Goal: Task Accomplishment & Management: Manage account settings

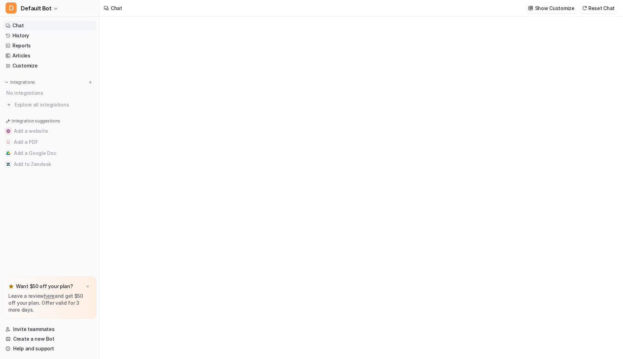
type textarea "**********"
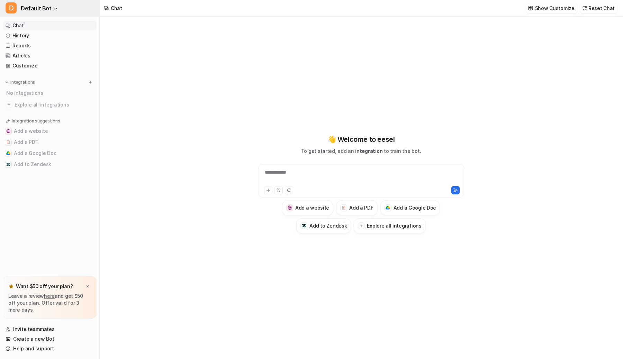
click at [62, 8] on button "D Default Bot" at bounding box center [49, 8] width 99 height 17
click at [188, 95] on div "**********" at bounding box center [311, 179] width 623 height 359
click at [54, 8] on icon "button" at bounding box center [56, 9] width 4 height 4
click at [33, 9] on span "Default Bot" at bounding box center [36, 8] width 31 height 10
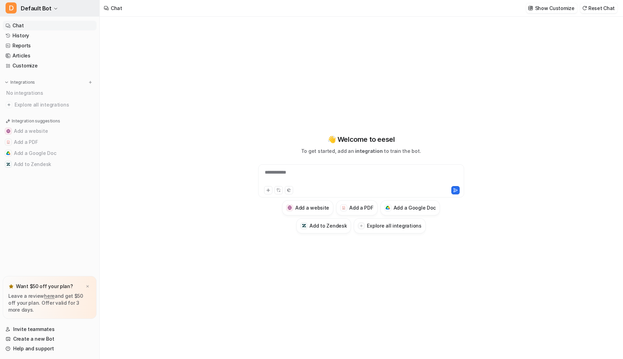
click at [33, 9] on span "Default Bot" at bounding box center [36, 8] width 31 height 10
click at [40, 69] on link "Sign out" at bounding box center [55, 66] width 95 height 11
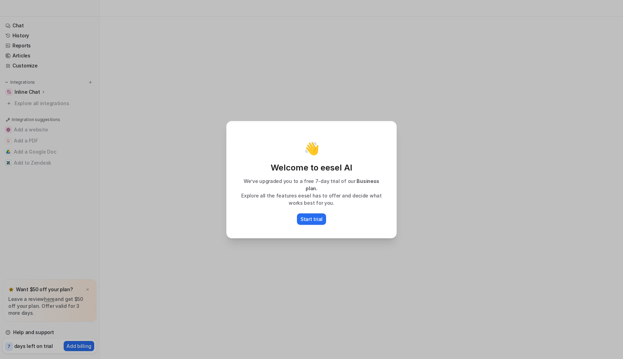
click at [285, 258] on div "👋 Welcome to eesel AI We’ve upgraded you to a free 7-day trial of our Business …" at bounding box center [311, 179] width 181 height 359
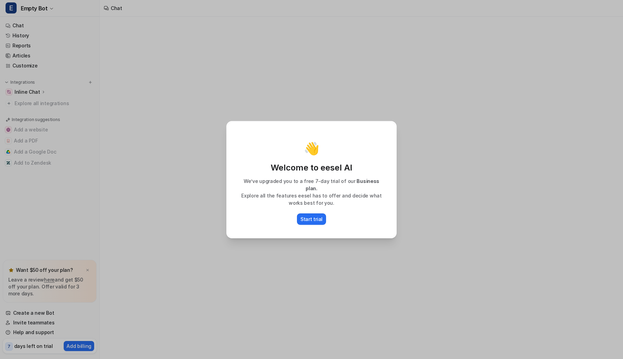
click at [285, 258] on div "👋 Welcome to eesel AI We’ve upgraded you to a free 7-day trial of our Business …" at bounding box center [311, 179] width 181 height 359
click at [287, 252] on div "👋 Welcome to eesel AI We’ve upgraded you to a free 7-day trial of our Business …" at bounding box center [311, 179] width 181 height 359
type textarea "**********"
click at [268, 90] on div "👋 Welcome to eesel AI We’ve upgraded you to a free 7-day trial of our Business …" at bounding box center [311, 179] width 181 height 359
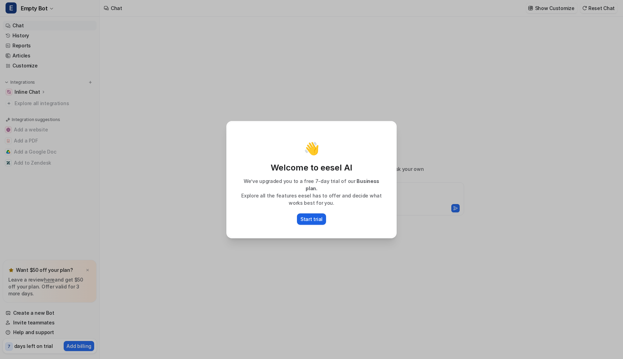
click at [311, 218] on p "Start trial" at bounding box center [311, 219] width 22 height 7
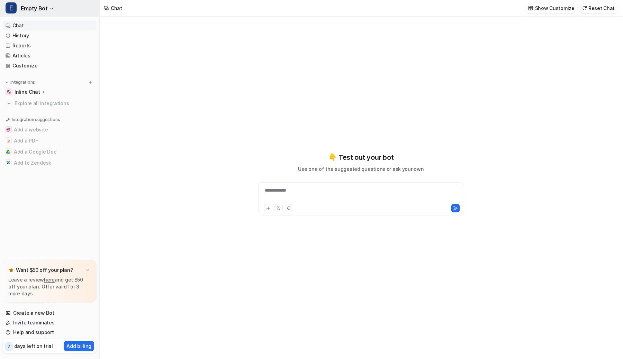
click at [46, 14] on button "E Empty Bot" at bounding box center [49, 8] width 99 height 17
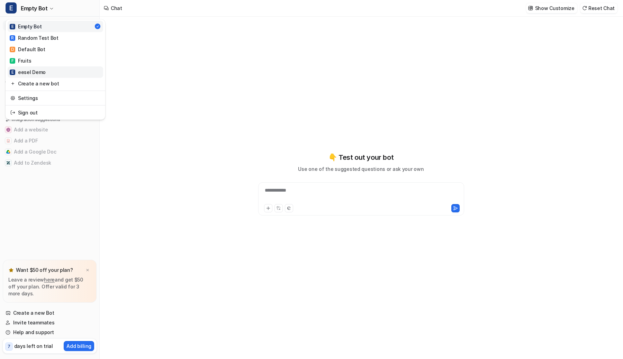
click at [43, 71] on div "E eesel Demo" at bounding box center [28, 72] width 36 height 7
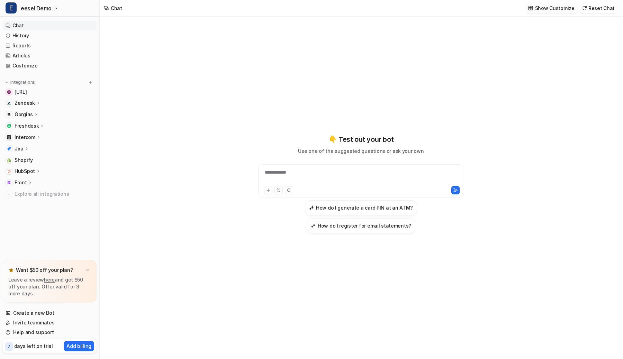
click at [554, 11] on p "Show Customize" at bounding box center [554, 7] width 39 height 7
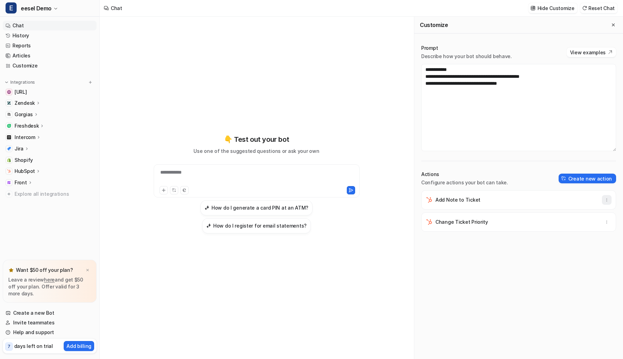
click at [606, 199] on icon "button" at bounding box center [606, 200] width 5 height 5
click at [589, 217] on button "Delete" at bounding box center [572, 215] width 75 height 13
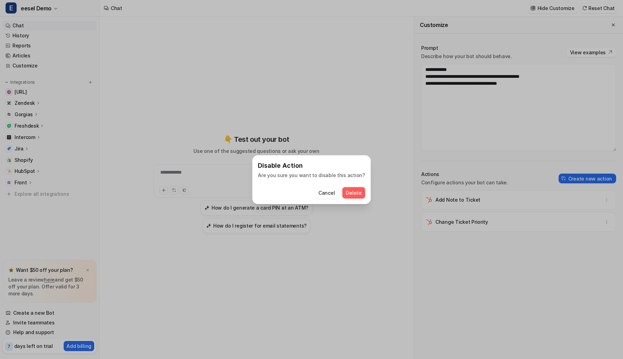
click at [360, 195] on button "Delete" at bounding box center [353, 192] width 22 height 11
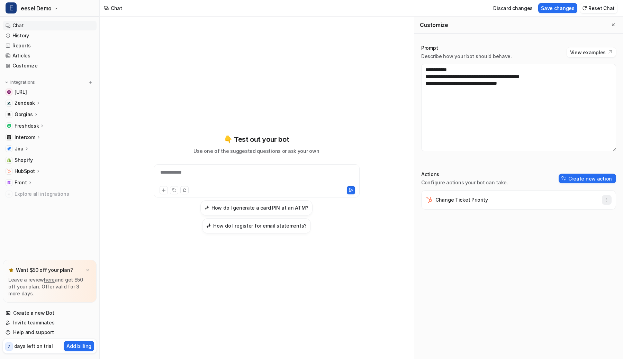
click at [609, 198] on button "button" at bounding box center [607, 200] width 10 height 10
click at [548, 224] on div "Change Ticket Priority Delete" at bounding box center [518, 274] width 195 height 169
drag, startPoint x: 550, startPoint y: 216, endPoint x: 553, endPoint y: 211, distance: 5.6
click at [550, 216] on div "Change Ticket Priority" at bounding box center [518, 274] width 195 height 169
click at [610, 203] on button "button" at bounding box center [607, 200] width 10 height 10
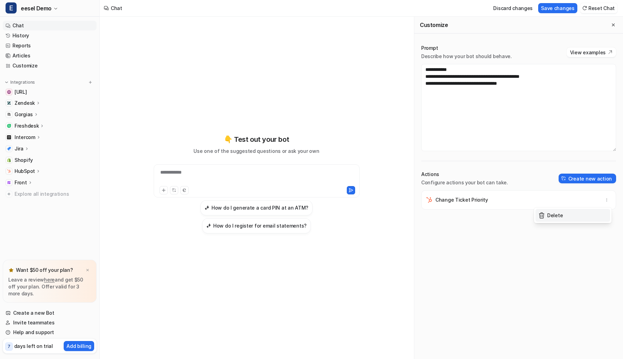
click at [573, 217] on button "Delete" at bounding box center [572, 215] width 75 height 13
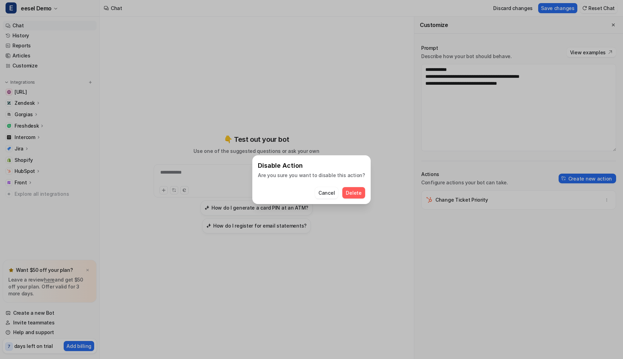
click at [355, 191] on span "Delete" at bounding box center [354, 192] width 16 height 7
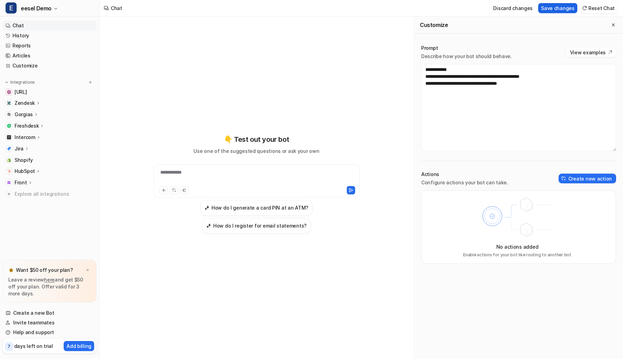
click at [556, 13] on button "Save changes" at bounding box center [557, 8] width 39 height 10
click at [575, 179] on button "Create new action" at bounding box center [586, 179] width 57 height 10
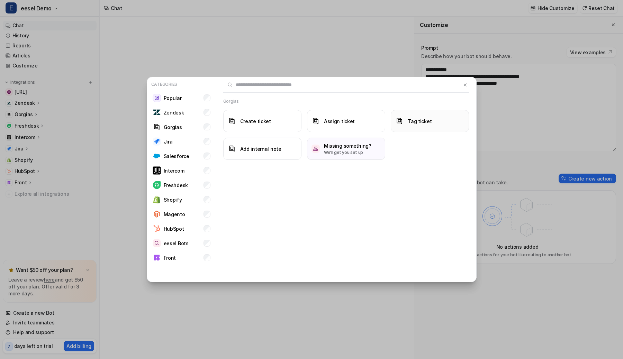
click at [436, 120] on button "Tag ticket" at bounding box center [430, 121] width 78 height 22
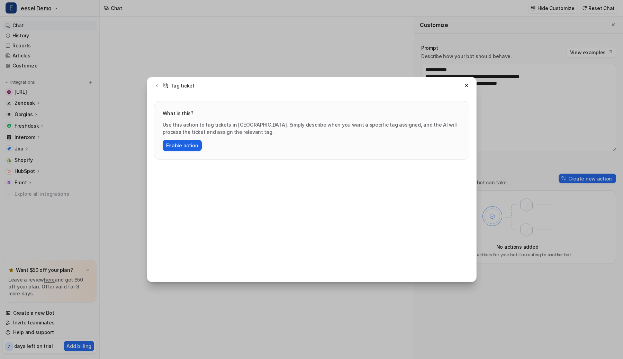
click at [186, 148] on button "Enable action" at bounding box center [182, 145] width 39 height 11
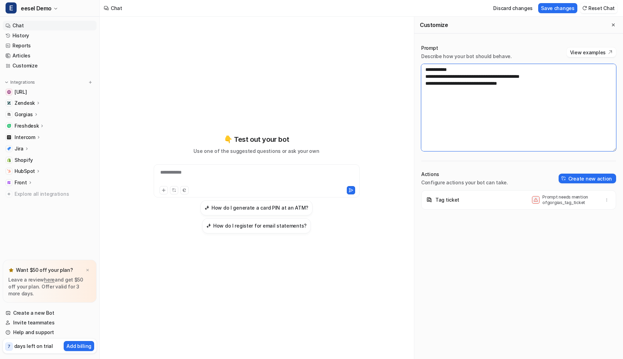
click at [543, 99] on textarea "**********" at bounding box center [518, 107] width 195 height 87
paste textarea "**********"
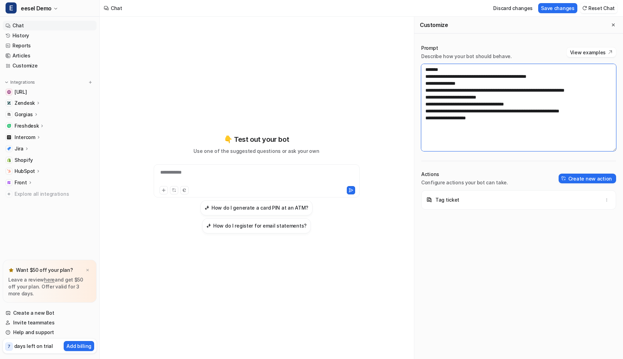
click at [492, 76] on textarea "**********" at bounding box center [518, 107] width 195 height 87
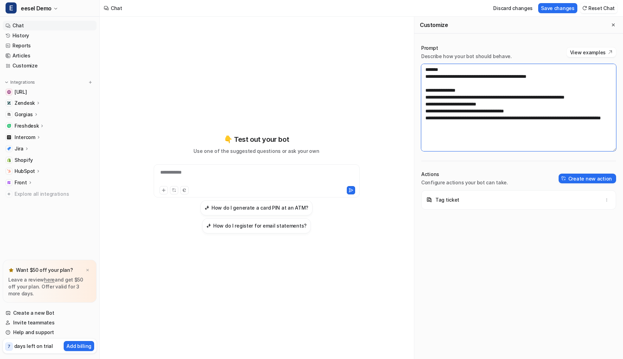
click at [495, 131] on textarea "**********" at bounding box center [518, 107] width 195 height 87
type textarea "**********"
click at [559, 7] on button "Save changes" at bounding box center [557, 8] width 39 height 10
click at [26, 113] on p "Gorgias" at bounding box center [24, 114] width 18 height 7
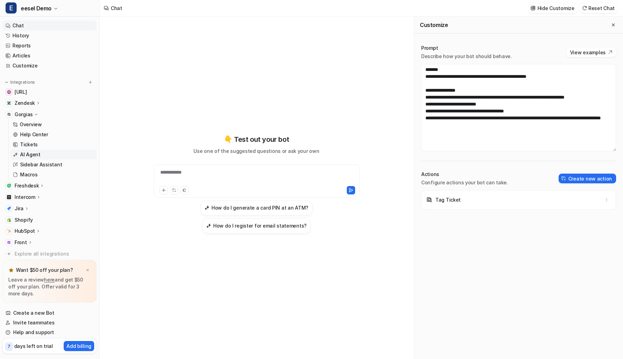
click at [31, 153] on p "AI Agent" at bounding box center [30, 154] width 20 height 7
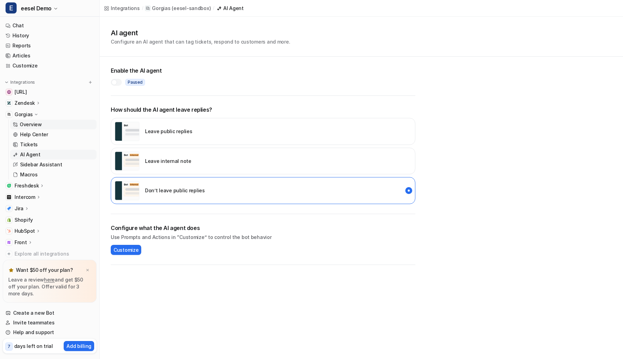
click at [31, 124] on p "Overview" at bounding box center [31, 124] width 22 height 7
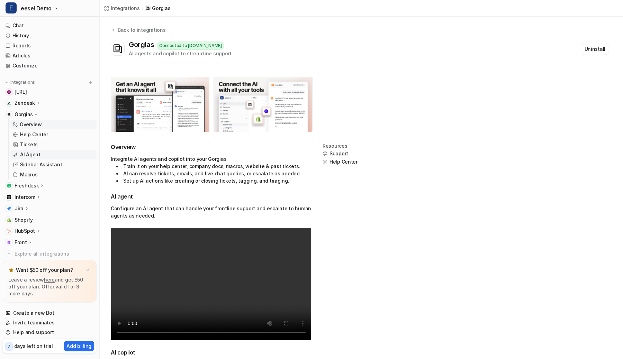
click at [45, 154] on link "AI Agent" at bounding box center [53, 155] width 86 height 10
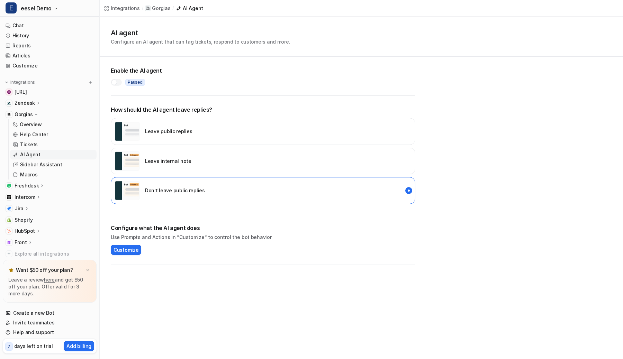
click at [269, 160] on div "Leave internal note" at bounding box center [263, 161] width 304 height 27
click at [268, 137] on div "Leave public replies" at bounding box center [263, 131] width 304 height 27
click at [264, 166] on div "Leave internal note" at bounding box center [263, 161] width 304 height 27
click at [263, 191] on div "Don’t leave public replies" at bounding box center [263, 190] width 304 height 27
click at [264, 152] on div "Leave internal note" at bounding box center [263, 161] width 304 height 27
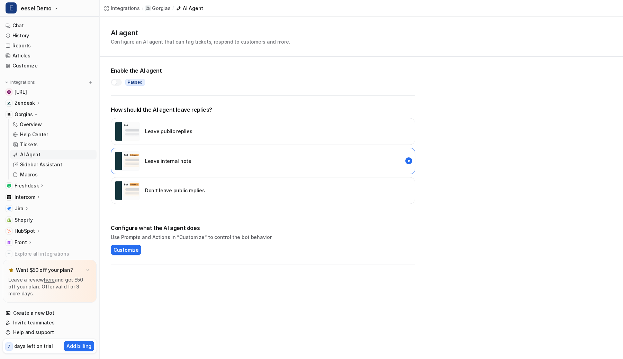
click at [267, 124] on div "Leave public replies" at bounding box center [263, 131] width 304 height 27
click at [252, 195] on div "Don’t leave public replies" at bounding box center [263, 190] width 304 height 27
click at [197, 59] on div "AI agent Configure an AI agent that can tag tickets, respond to customers and m…" at bounding box center [361, 141] width 523 height 248
click at [46, 25] on link "Chat" at bounding box center [50, 26] width 94 height 10
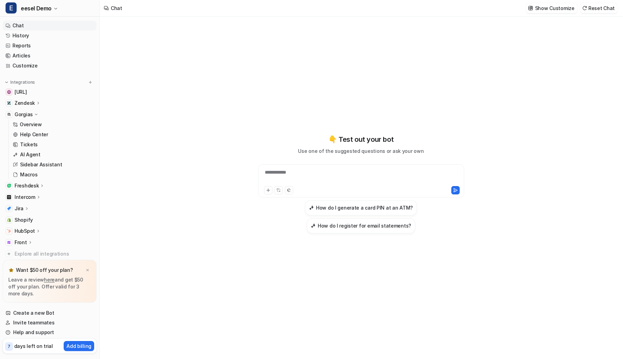
click at [206, 131] on div "**********" at bounding box center [361, 188] width 522 height 343
click at [378, 211] on h3 "How do I generate a card PIN at an ATM?" at bounding box center [364, 207] width 97 height 7
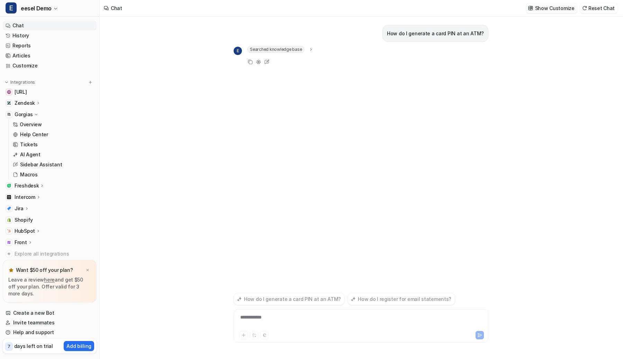
click at [556, 8] on p "Show Customize" at bounding box center [554, 7] width 39 height 7
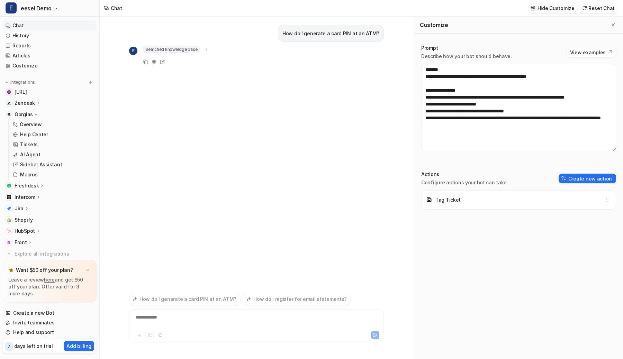
click at [556, 8] on p "Hide Customize" at bounding box center [555, 7] width 37 height 7
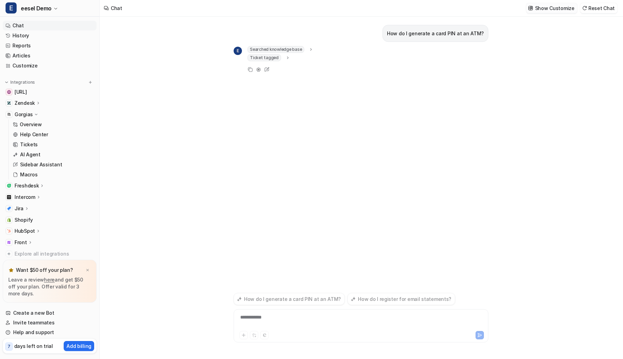
click at [556, 8] on p "Show Customize" at bounding box center [554, 7] width 39 height 7
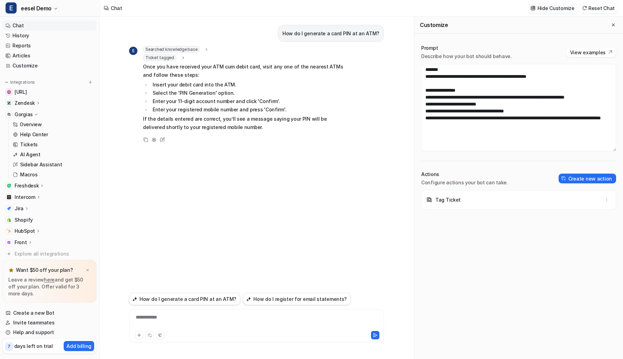
click at [556, 8] on p "Hide Customize" at bounding box center [555, 7] width 37 height 7
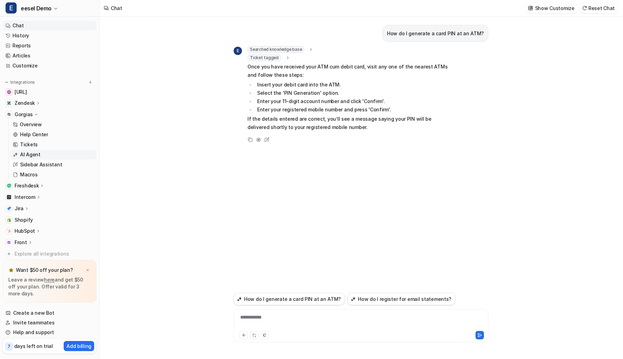
click at [37, 156] on p "AI Agent" at bounding box center [30, 154] width 20 height 7
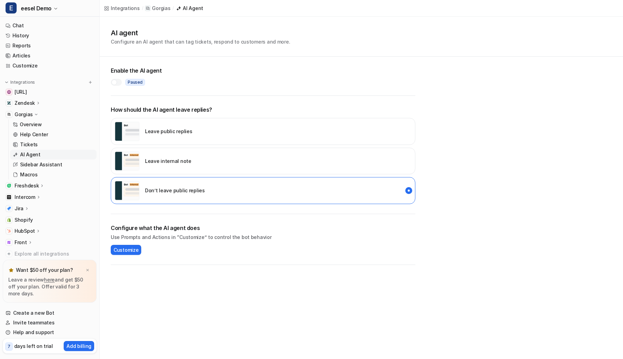
click at [327, 43] on div "AI agent Configure an AI agent that can tag tickets, respond to customers and m…" at bounding box center [361, 37] width 501 height 18
click at [330, 34] on div "AI agent Configure an AI agent that can tag tickets, respond to customers and m…" at bounding box center [361, 37] width 501 height 18
click at [318, 30] on div "AI agent Configure an AI agent that can tag tickets, respond to customers and m…" at bounding box center [361, 37] width 501 height 18
click at [189, 153] on div "Leave internal note" at bounding box center [263, 161] width 304 height 27
click at [116, 80] on div at bounding box center [114, 83] width 6 height 6
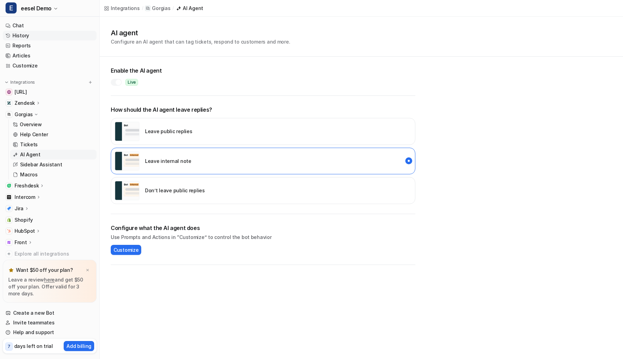
click at [33, 36] on link "History" at bounding box center [50, 36] width 94 height 10
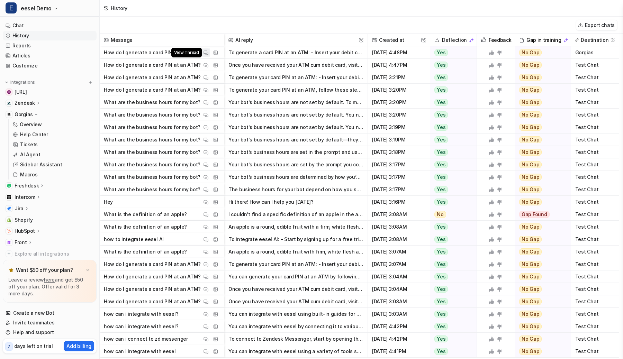
click at [205, 52] on img at bounding box center [205, 52] width 5 height 5
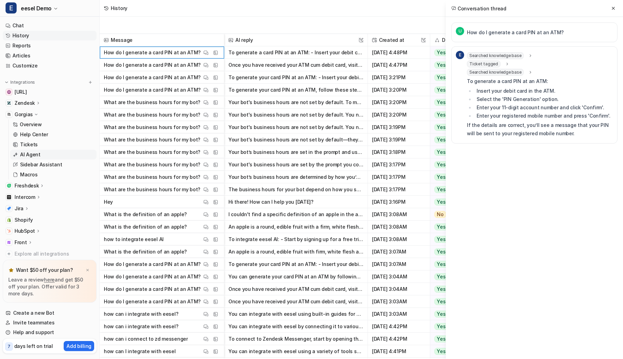
click at [31, 155] on p "AI Agent" at bounding box center [30, 154] width 20 height 7
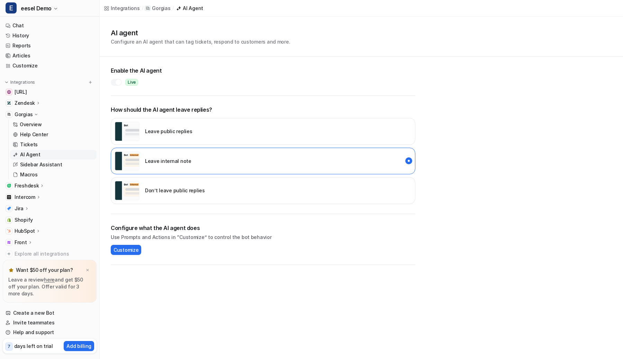
click at [139, 187] on img "disabled" at bounding box center [127, 190] width 25 height 19
click at [117, 82] on div at bounding box center [119, 83] width 6 height 6
click at [267, 30] on h1 "AI agent" at bounding box center [200, 33] width 179 height 10
click at [113, 81] on div at bounding box center [114, 83] width 6 height 6
click at [140, 158] on div "Leave internal note" at bounding box center [153, 161] width 77 height 19
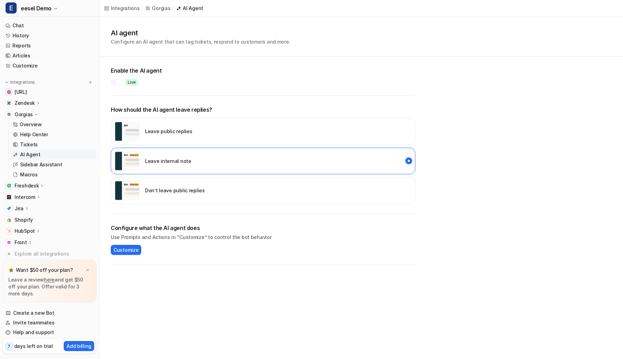
click at [138, 194] on img "disabled" at bounding box center [127, 190] width 25 height 19
click at [118, 83] on div at bounding box center [119, 83] width 6 height 6
click at [34, 127] on p "Overview" at bounding box center [31, 124] width 22 height 7
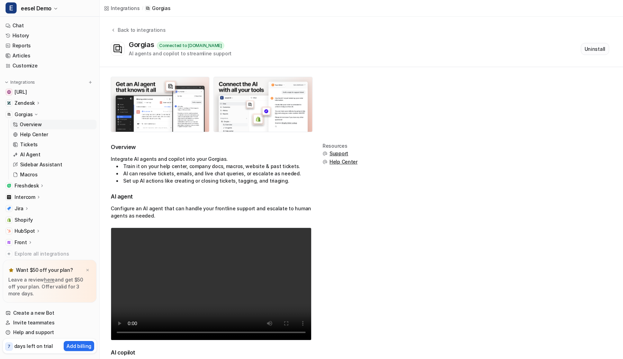
click at [602, 48] on button "Uninstall" at bounding box center [595, 49] width 28 height 12
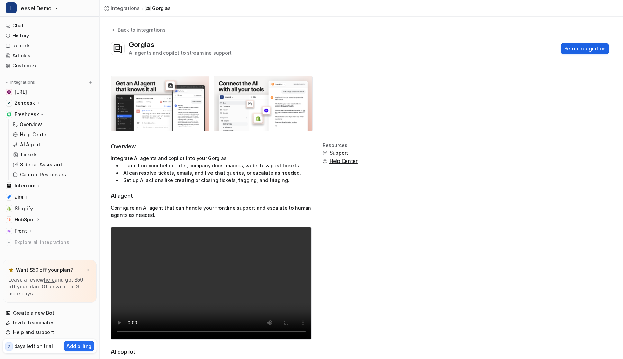
click at [595, 51] on button "Setup Integration" at bounding box center [584, 48] width 48 height 11
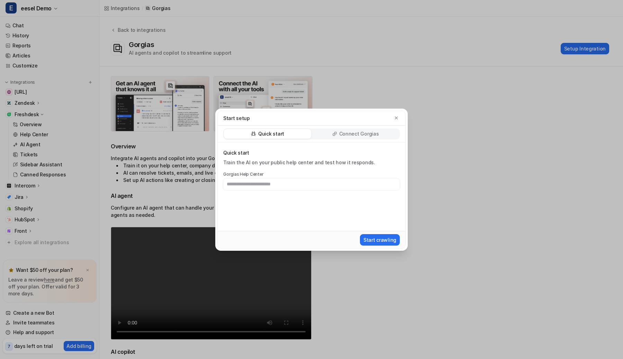
click at [343, 134] on p "Connect Gorgias" at bounding box center [359, 133] width 40 height 7
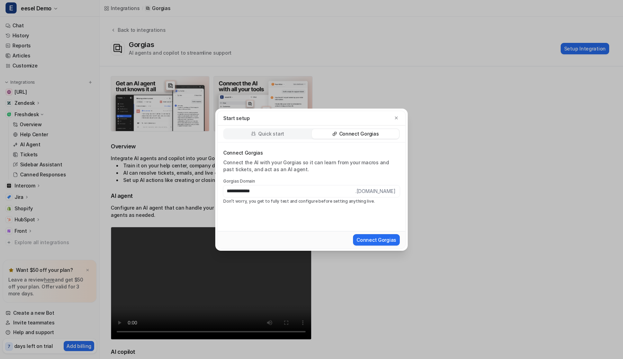
type input "**********"
click at [353, 234] on button "Connect Gorgias" at bounding box center [376, 239] width 47 height 11
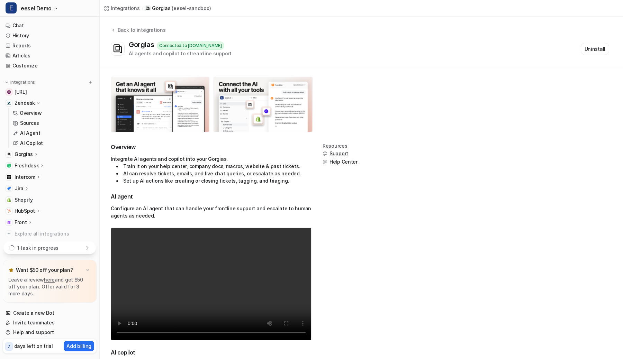
click at [60, 100] on div "Zendesk" at bounding box center [50, 103] width 94 height 10
click at [42, 113] on div "Gorgias" at bounding box center [50, 115] width 94 height 10
click at [30, 157] on p "AI Agent" at bounding box center [30, 154] width 20 height 7
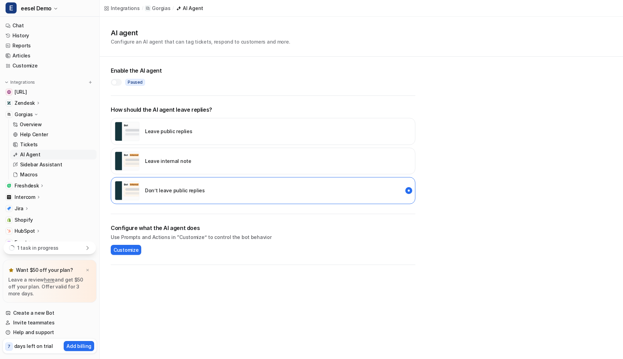
click at [201, 81] on div "Paused" at bounding box center [263, 82] width 304 height 7
click at [331, 36] on div "AI agent Configure an AI agent that can tag tickets, respond to customers and m…" at bounding box center [361, 37] width 501 height 18
click at [332, 18] on div "AI agent Configure an AI agent that can tag tickets, respond to customers and m…" at bounding box center [361, 37] width 523 height 40
click at [112, 83] on div at bounding box center [114, 83] width 6 height 6
click at [145, 157] on p "Leave internal note" at bounding box center [168, 160] width 46 height 7
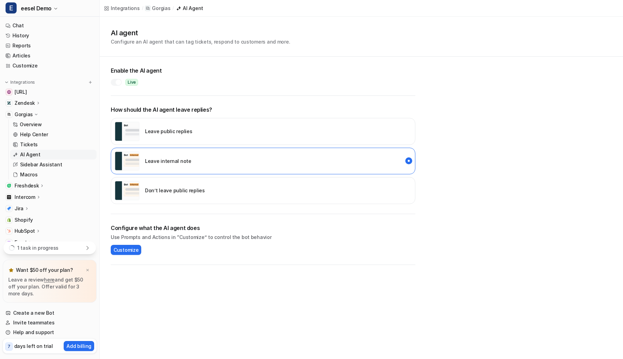
click at [141, 126] on div "Leave public replies" at bounding box center [153, 131] width 77 height 19
click at [118, 85] on div at bounding box center [119, 83] width 6 height 6
click at [143, 183] on div "Don’t leave public replies" at bounding box center [160, 190] width 90 height 19
click at [146, 124] on div "Leave public replies" at bounding box center [153, 131] width 77 height 19
click at [139, 184] on img "disabled" at bounding box center [127, 190] width 25 height 19
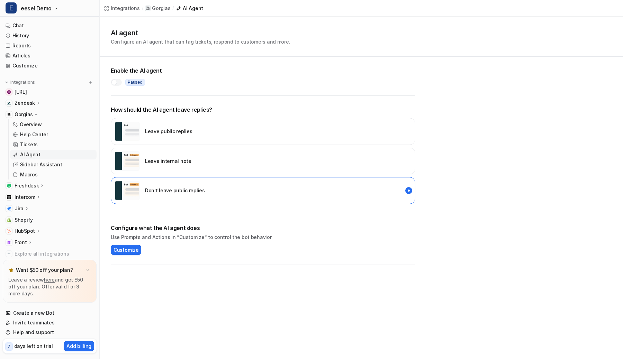
click at [203, 68] on h2 "Enable the AI agent" at bounding box center [263, 70] width 304 height 8
click at [311, 23] on div "AI agent Configure an AI agent that can tag tickets, respond to customers and m…" at bounding box center [361, 37] width 523 height 40
click at [115, 84] on div at bounding box center [114, 83] width 6 height 6
click at [132, 152] on img "internal_reply" at bounding box center [127, 161] width 25 height 19
click at [142, 193] on div "Don’t leave public replies" at bounding box center [160, 190] width 90 height 19
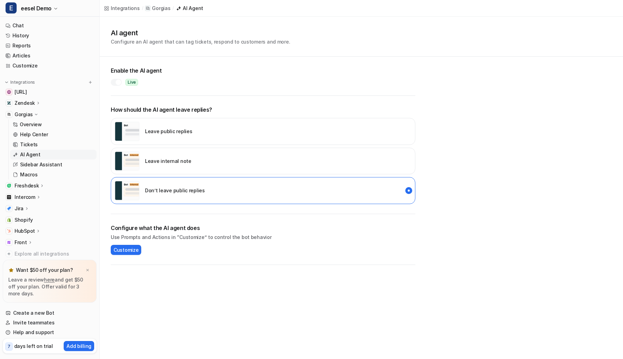
click at [117, 84] on div at bounding box center [119, 83] width 6 height 6
click at [323, 20] on div "AI agent Configure an AI agent that can tag tickets, respond to customers and m…" at bounding box center [361, 37] width 523 height 40
click at [268, 155] on div "Leave internal note" at bounding box center [263, 161] width 304 height 27
click at [118, 83] on div at bounding box center [116, 82] width 11 height 7
click at [143, 194] on div "Don’t leave public replies" at bounding box center [160, 190] width 90 height 19
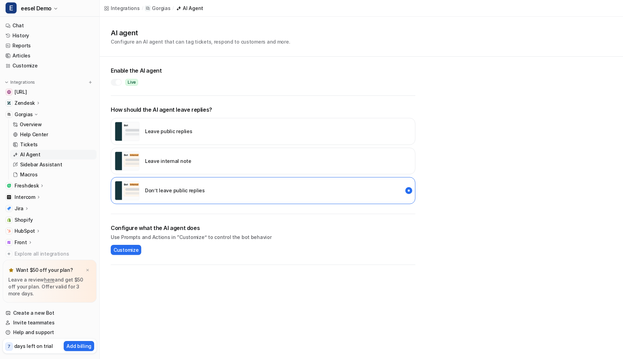
click at [118, 83] on div at bounding box center [119, 83] width 6 height 6
click at [35, 112] on icon at bounding box center [36, 114] width 5 height 5
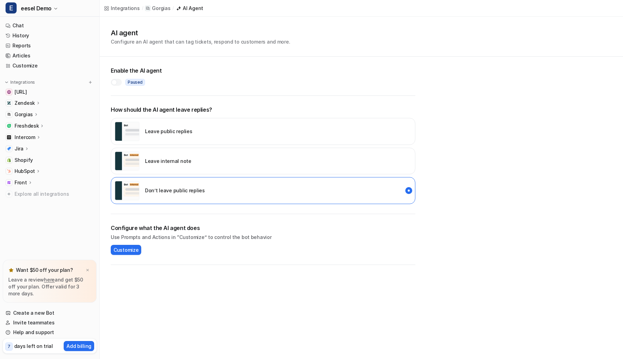
click at [31, 124] on p "Freshdesk" at bounding box center [27, 125] width 24 height 7
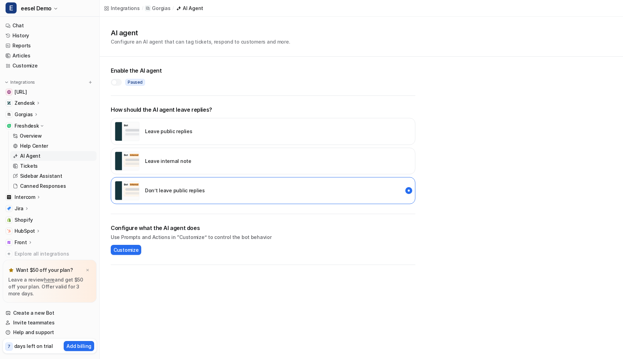
click at [30, 157] on p "AI Agent" at bounding box center [30, 156] width 20 height 7
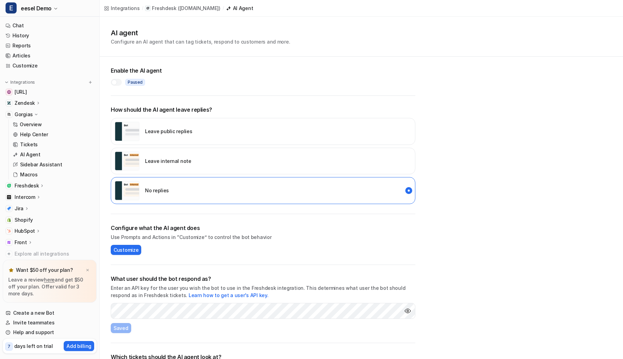
click at [51, 181] on div "Freshdesk" at bounding box center [50, 186] width 94 height 10
click at [41, 101] on div "Zendesk" at bounding box center [50, 103] width 94 height 10
click at [33, 101] on p "Zendesk" at bounding box center [25, 103] width 20 height 7
click at [34, 113] on icon at bounding box center [36, 114] width 5 height 5
click at [157, 156] on div "Leave internal note" at bounding box center [153, 161] width 77 height 19
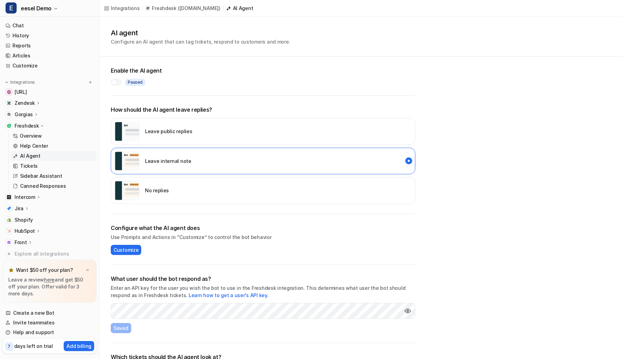
click at [118, 81] on div at bounding box center [116, 82] width 11 height 7
click at [119, 83] on div at bounding box center [119, 83] width 6 height 6
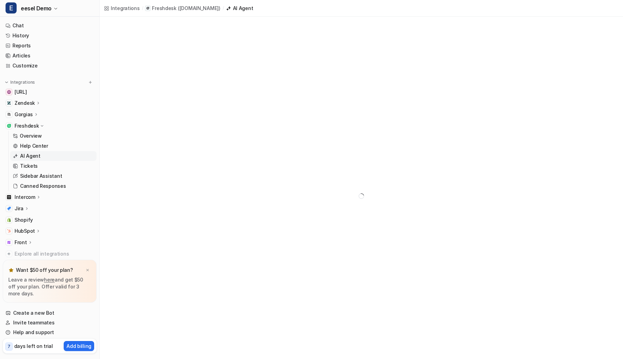
click at [67, 154] on link "AI Agent" at bounding box center [53, 156] width 86 height 10
click at [37, 146] on p "Help Center" at bounding box center [34, 146] width 28 height 7
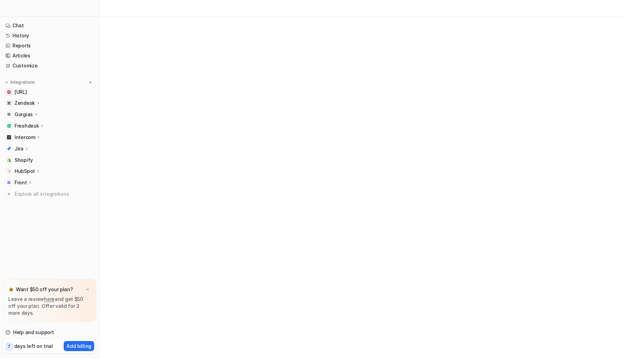
click at [26, 127] on p "Freshdesk" at bounding box center [27, 125] width 24 height 7
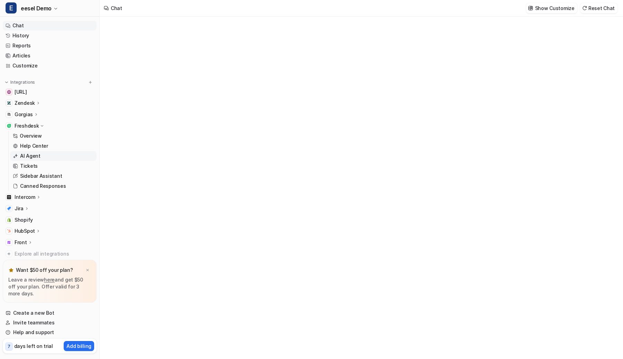
click at [30, 157] on p "AI Agent" at bounding box center [30, 156] width 20 height 7
type textarea "**********"
